Goal: Task Accomplishment & Management: Manage account settings

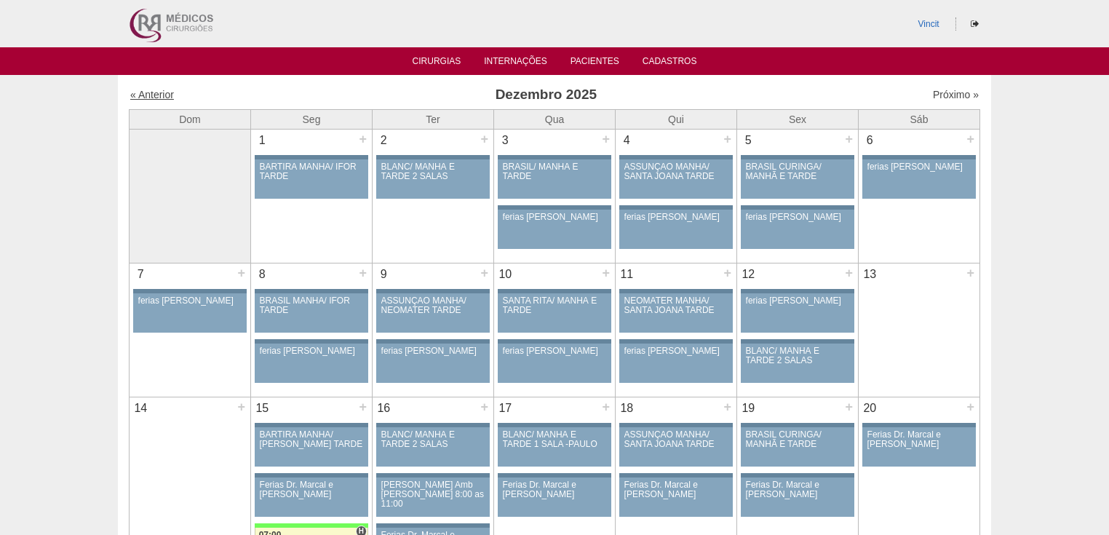
click at [149, 93] on link "« Anterior" at bounding box center [152, 95] width 44 height 12
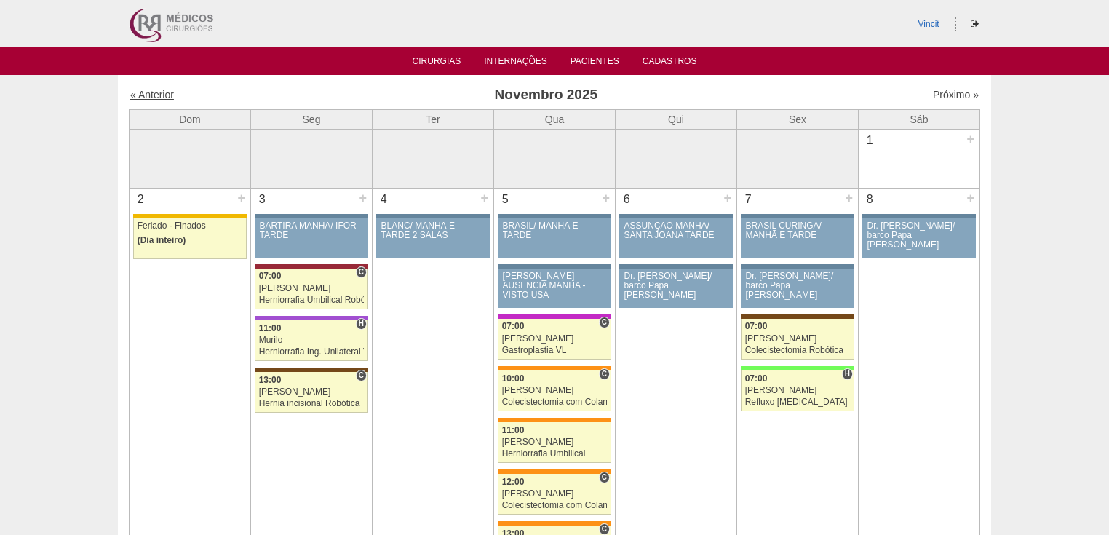
click at [152, 99] on link "« Anterior" at bounding box center [152, 95] width 44 height 12
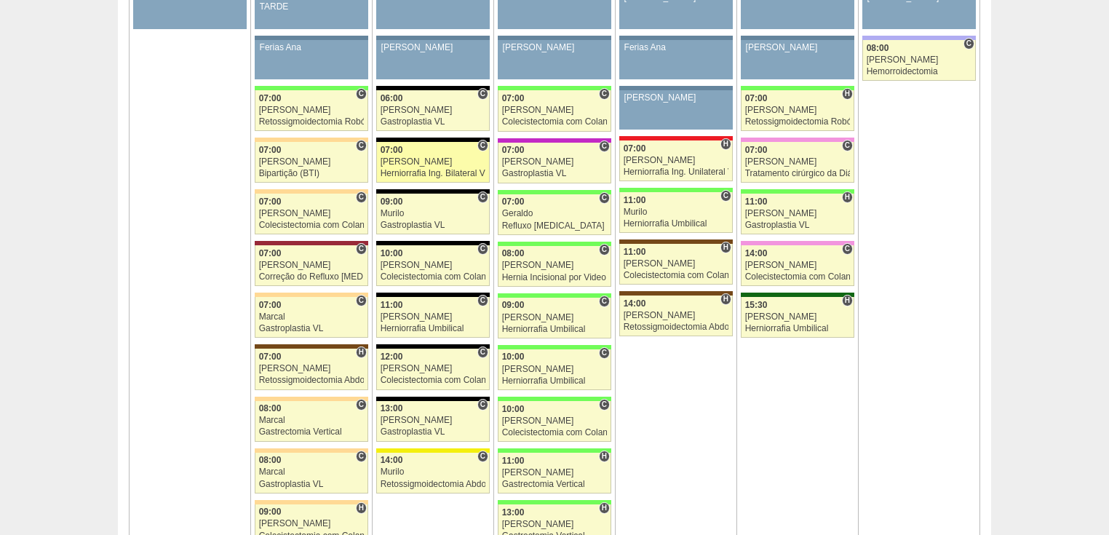
scroll to position [874, 0]
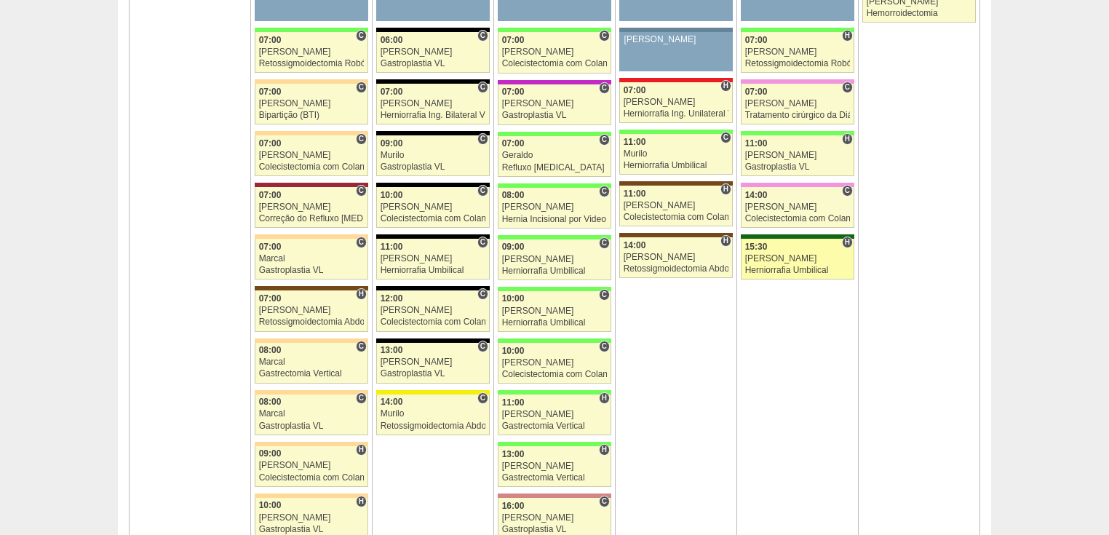
click at [766, 266] on div "Herniorrafia Umbilical" at bounding box center [798, 270] width 106 height 9
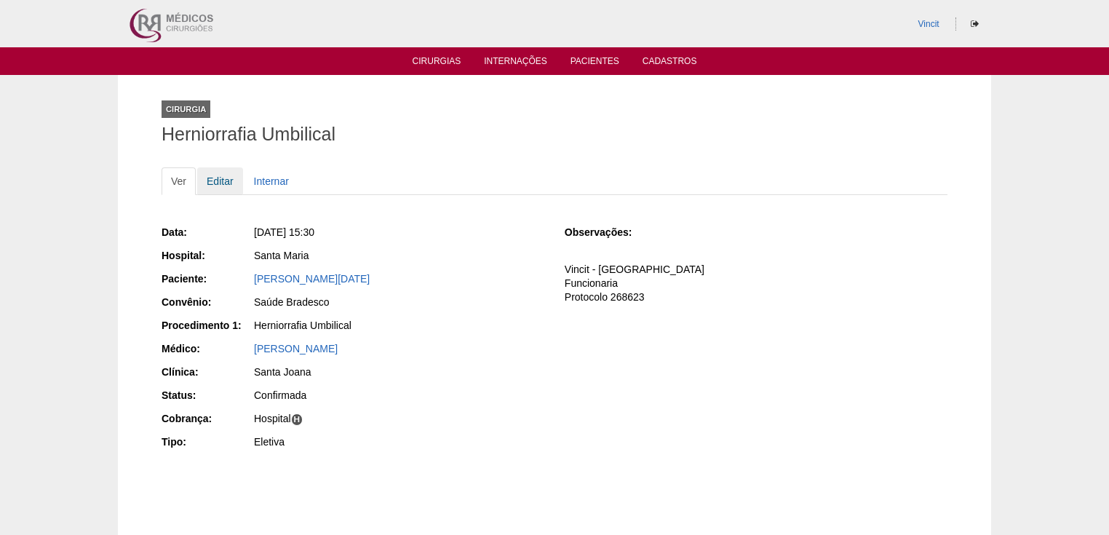
click at [224, 181] on link "Editar" at bounding box center [220, 181] width 46 height 28
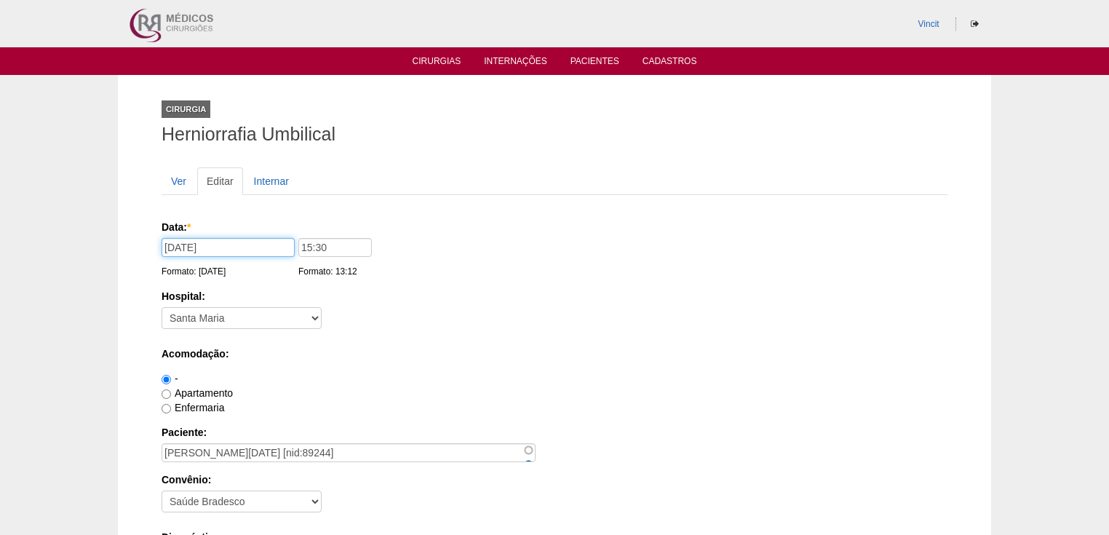
click at [261, 243] on input "10/10/2025" at bounding box center [228, 247] width 133 height 19
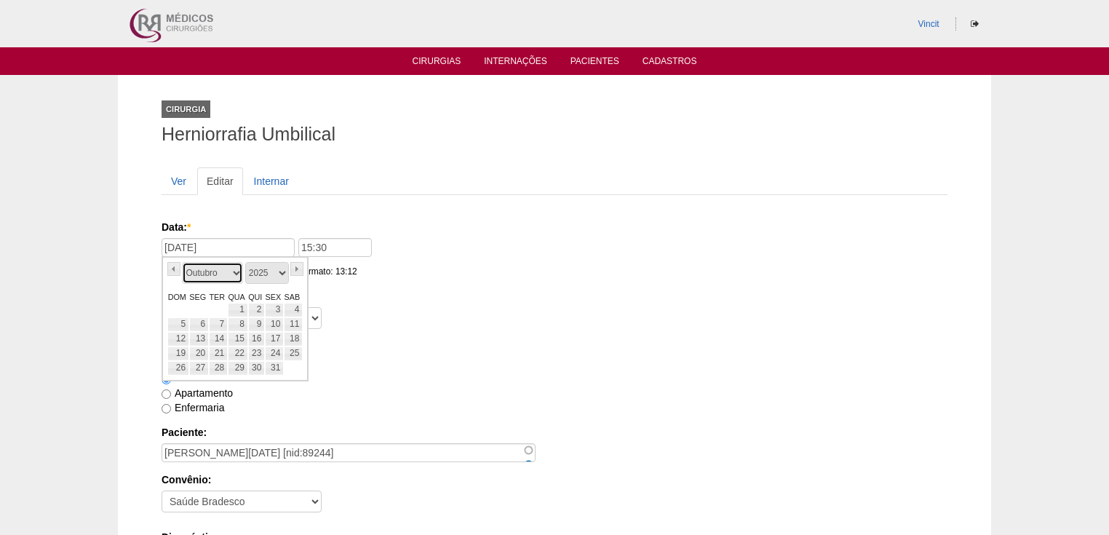
click at [229, 274] on select "Janeiro Fevereiro Março Abril Maio Junho Julho Agosto Setembro Outubro Novembro…" at bounding box center [212, 273] width 61 height 22
click at [280, 335] on link "19" at bounding box center [274, 339] width 19 height 15
type input "19/12/2025"
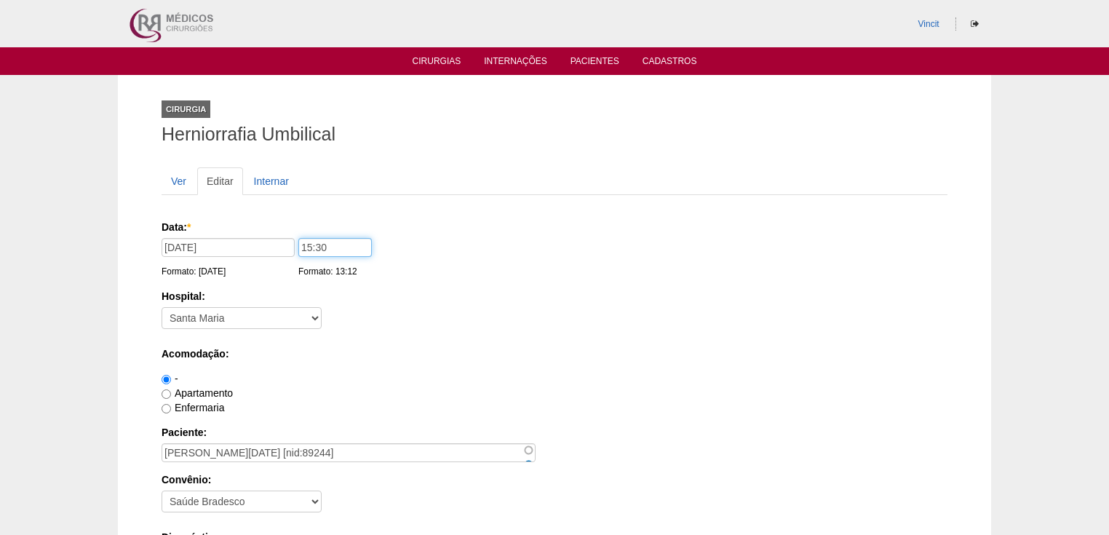
click at [327, 239] on input "15:30" at bounding box center [335, 247] width 74 height 19
type input "1"
click at [312, 245] on input "1400" at bounding box center [335, 247] width 74 height 19
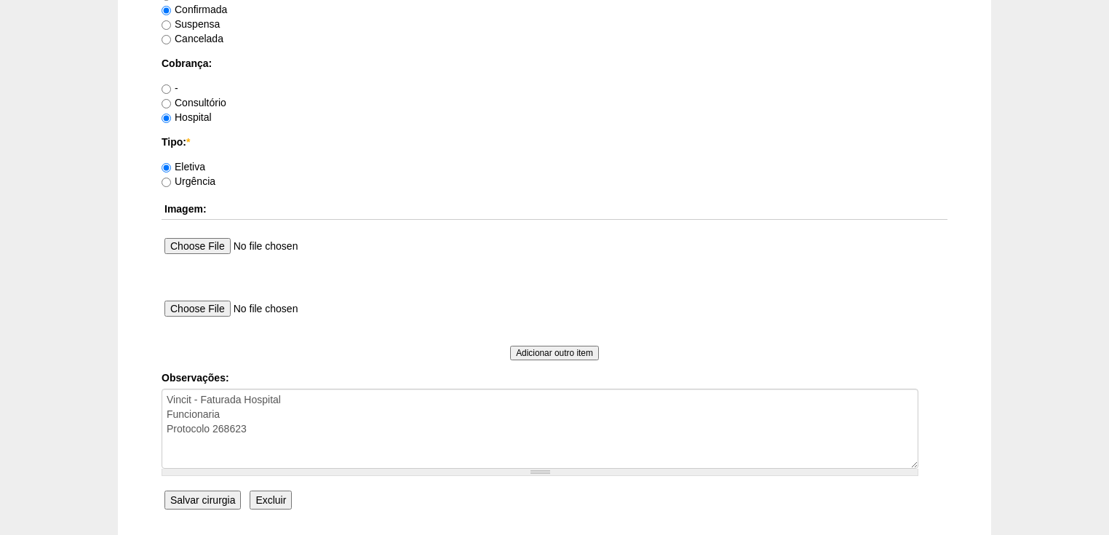
scroll to position [1281, 0]
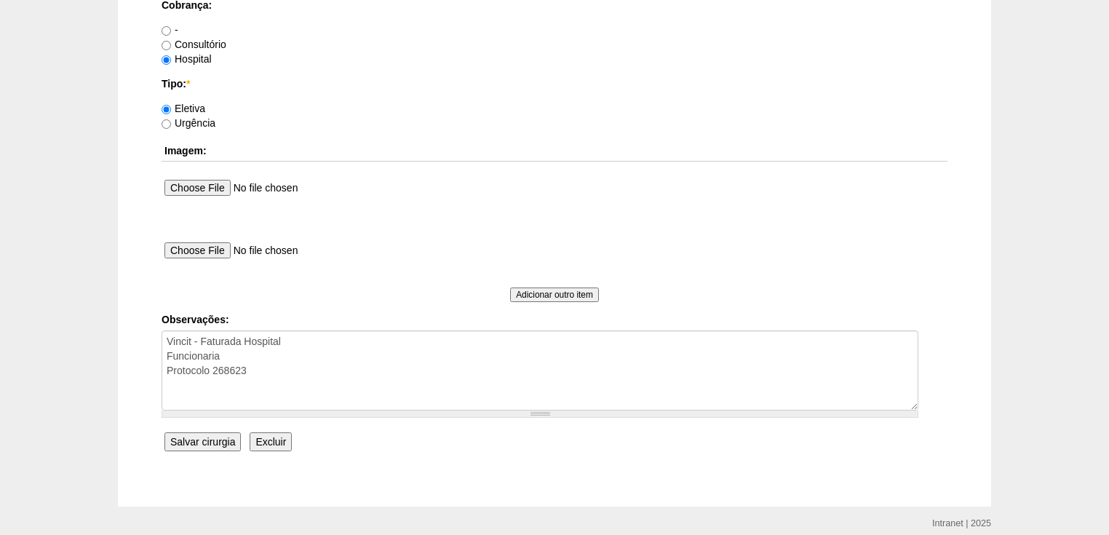
type input "14:00"
click at [207, 439] on input "Salvar cirurgia" at bounding box center [203, 441] width 76 height 19
